Goal: Check status: Check status

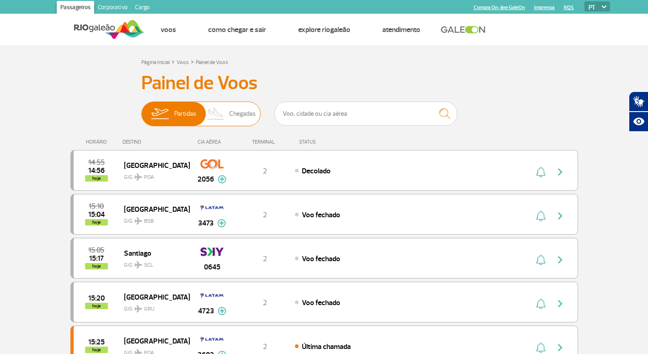
click at [244, 111] on span "Chegadas" at bounding box center [242, 114] width 27 height 24
click at [141, 109] on input "Partidas Chegadas" at bounding box center [141, 109] width 0 height 0
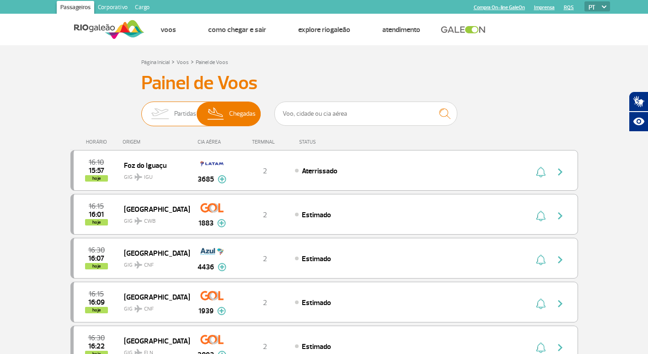
click at [159, 121] on img at bounding box center [159, 114] width 29 height 24
click at [141, 109] on input "Partidas Chegadas" at bounding box center [141, 109] width 0 height 0
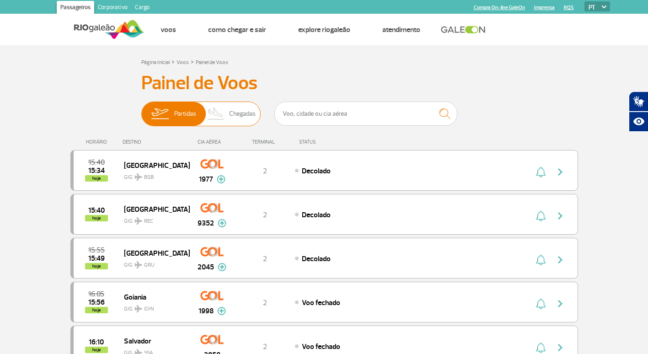
click at [239, 110] on span "Chegadas" at bounding box center [242, 114] width 27 height 24
click at [141, 109] on input "Partidas Chegadas" at bounding box center [141, 109] width 0 height 0
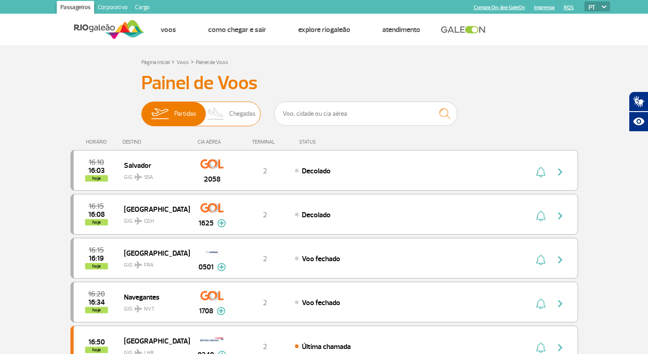
click at [225, 116] on img at bounding box center [215, 114] width 27 height 24
click at [141, 109] on input "Partidas Chegadas" at bounding box center [141, 109] width 0 height 0
